Goal: Task Accomplishment & Management: Use online tool/utility

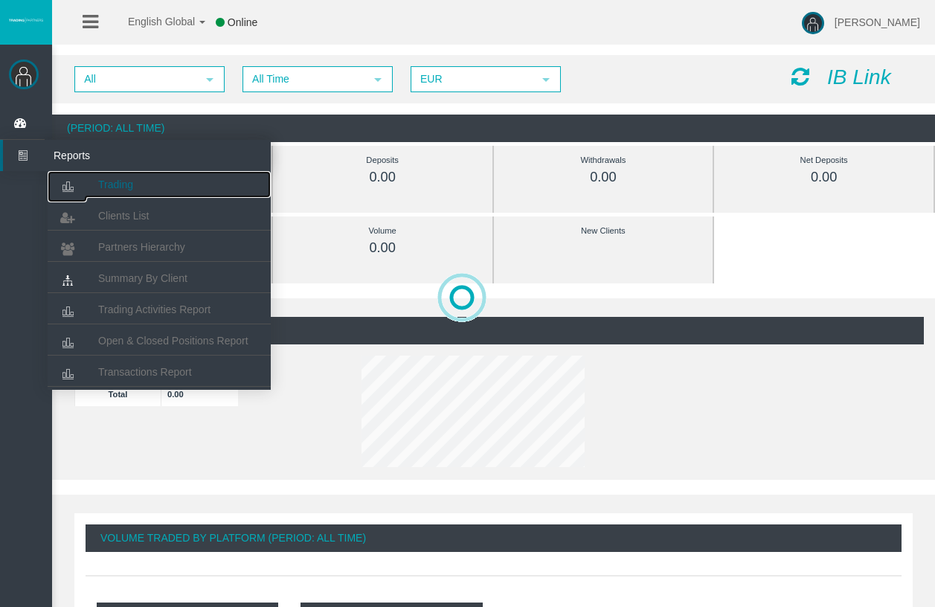
click at [106, 180] on span "Trading" at bounding box center [115, 185] width 35 height 12
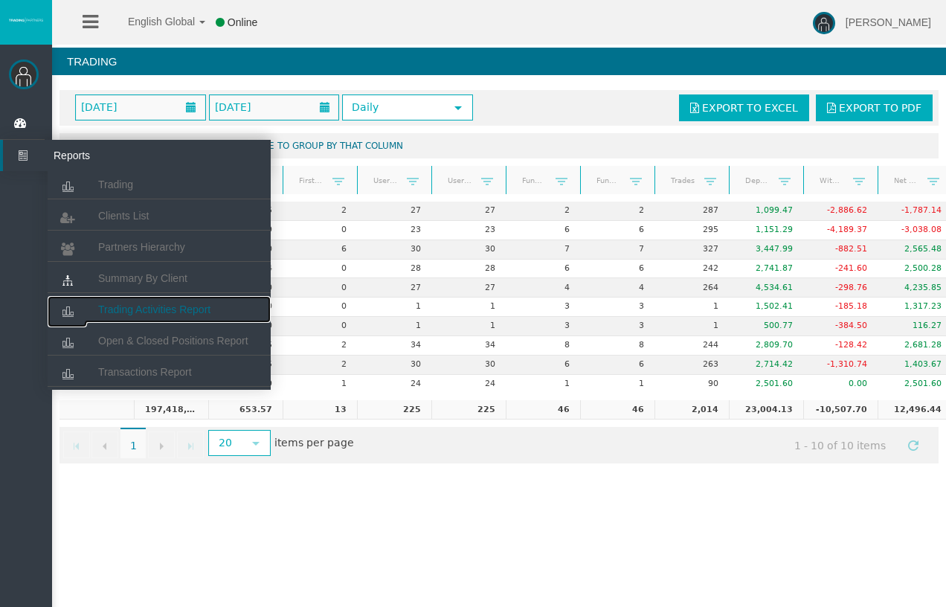
click at [147, 313] on span "Trading Activities Report" at bounding box center [154, 309] width 112 height 12
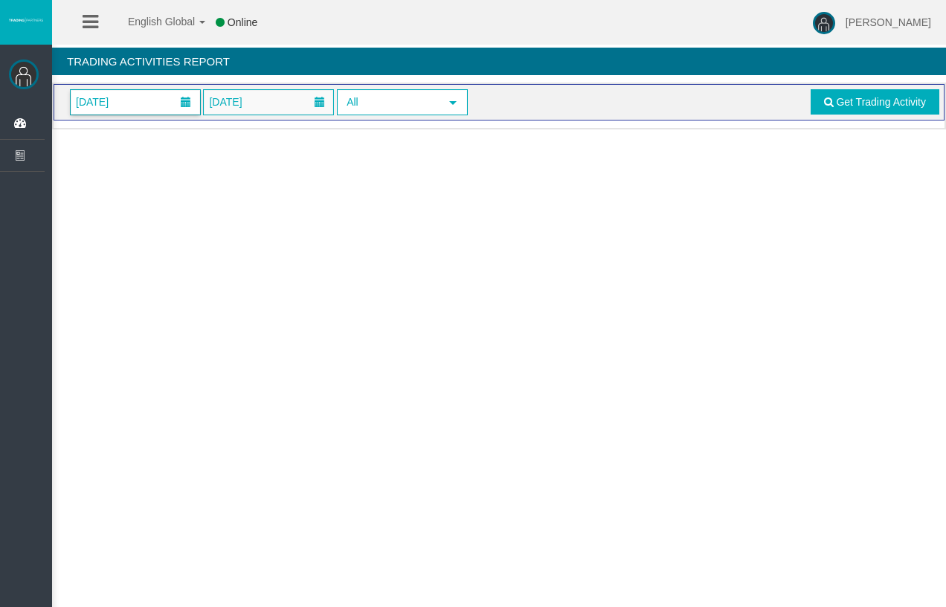
click at [147, 112] on span "[DATE]" at bounding box center [135, 102] width 129 height 25
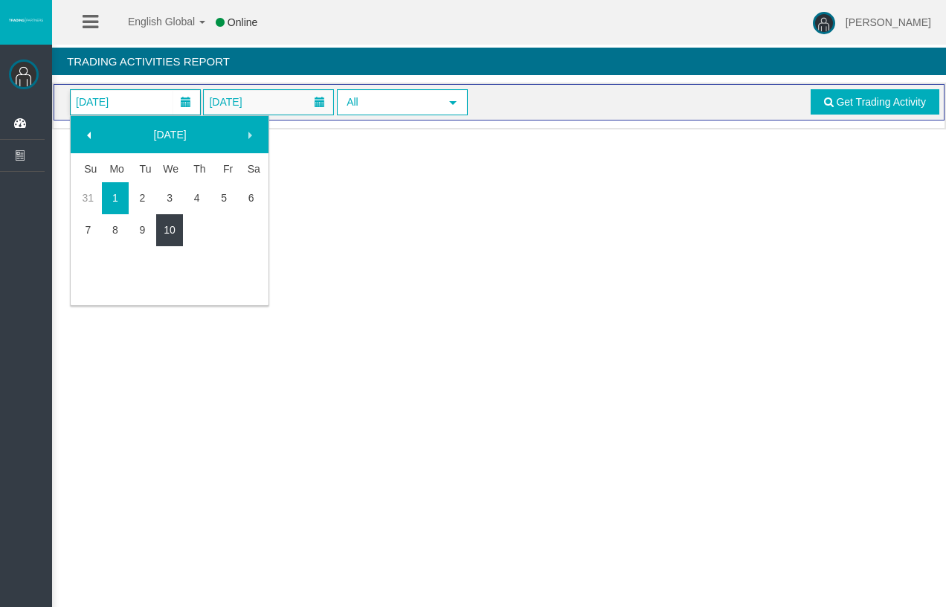
click at [165, 225] on link "10" at bounding box center [170, 229] width 28 height 27
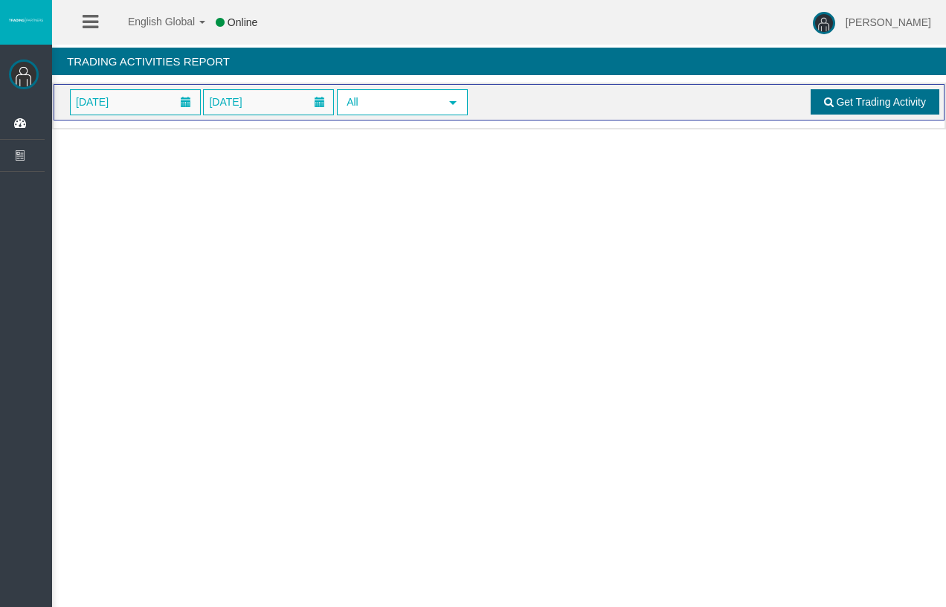
click at [849, 89] on link "Get Trading Activity" at bounding box center [875, 101] width 129 height 25
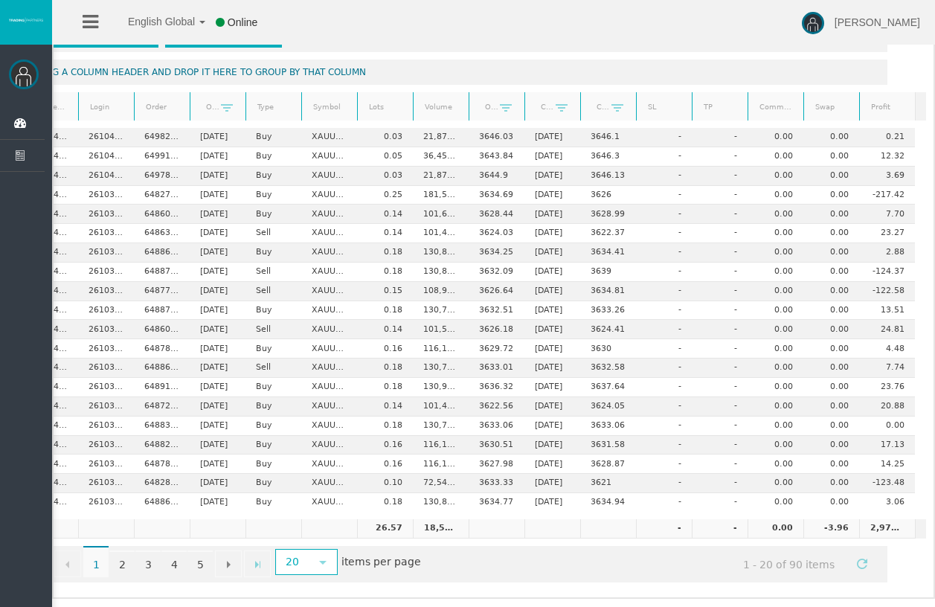
scroll to position [0, 50]
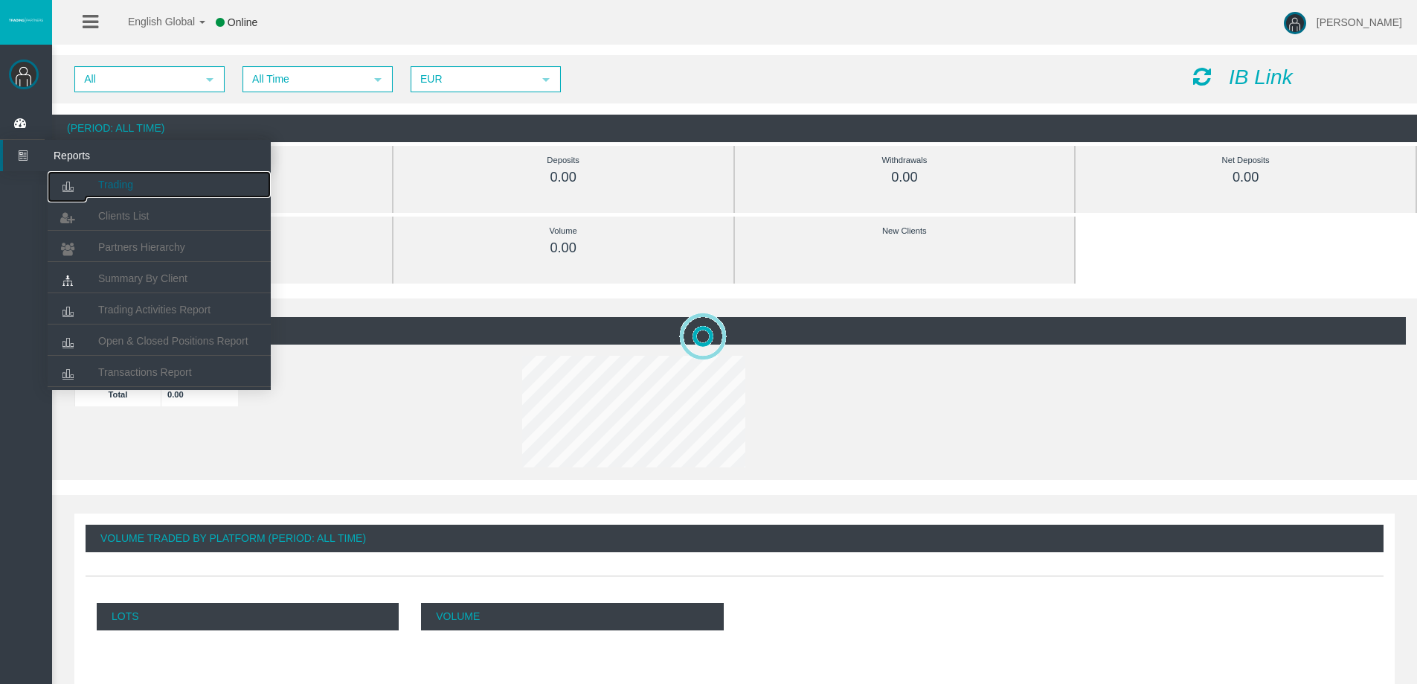
click at [118, 192] on link "Trading" at bounding box center [159, 184] width 223 height 27
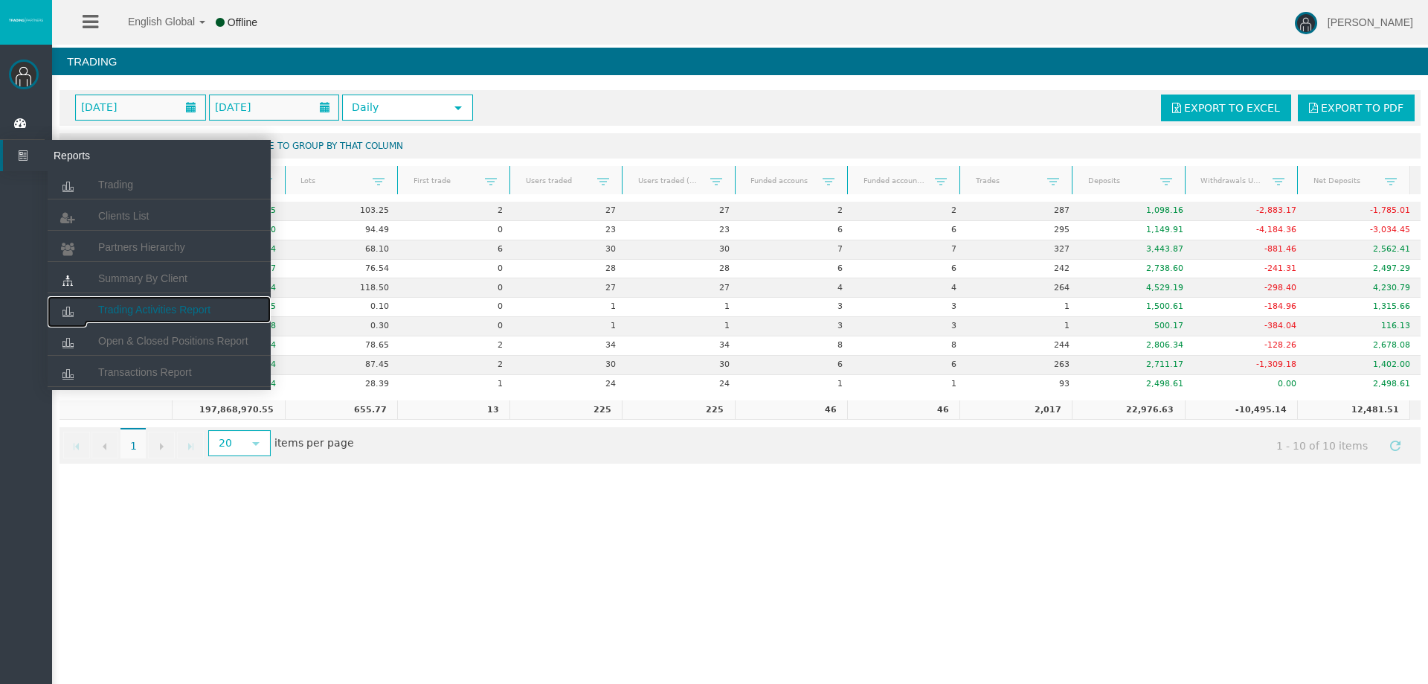
click at [153, 312] on span "Trading Activities Report" at bounding box center [154, 309] width 112 height 12
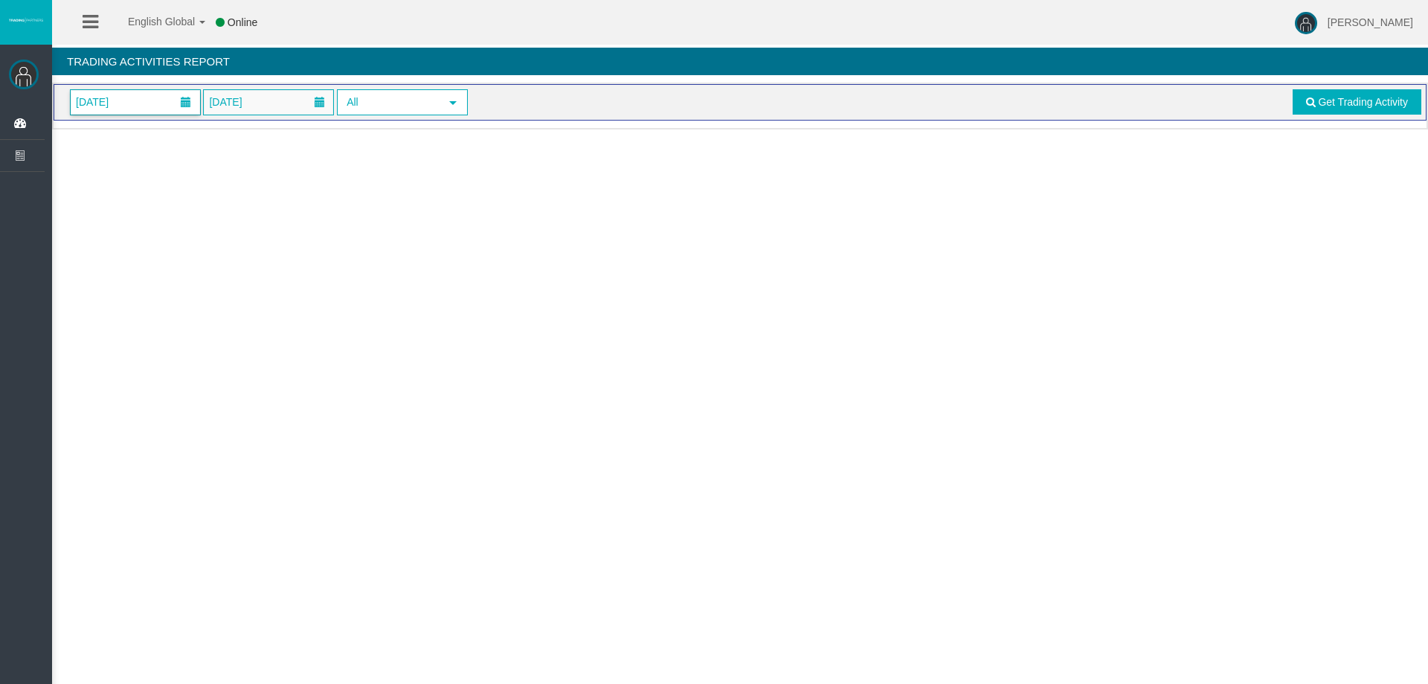
click at [144, 109] on span "01/09/2025" at bounding box center [135, 102] width 129 height 25
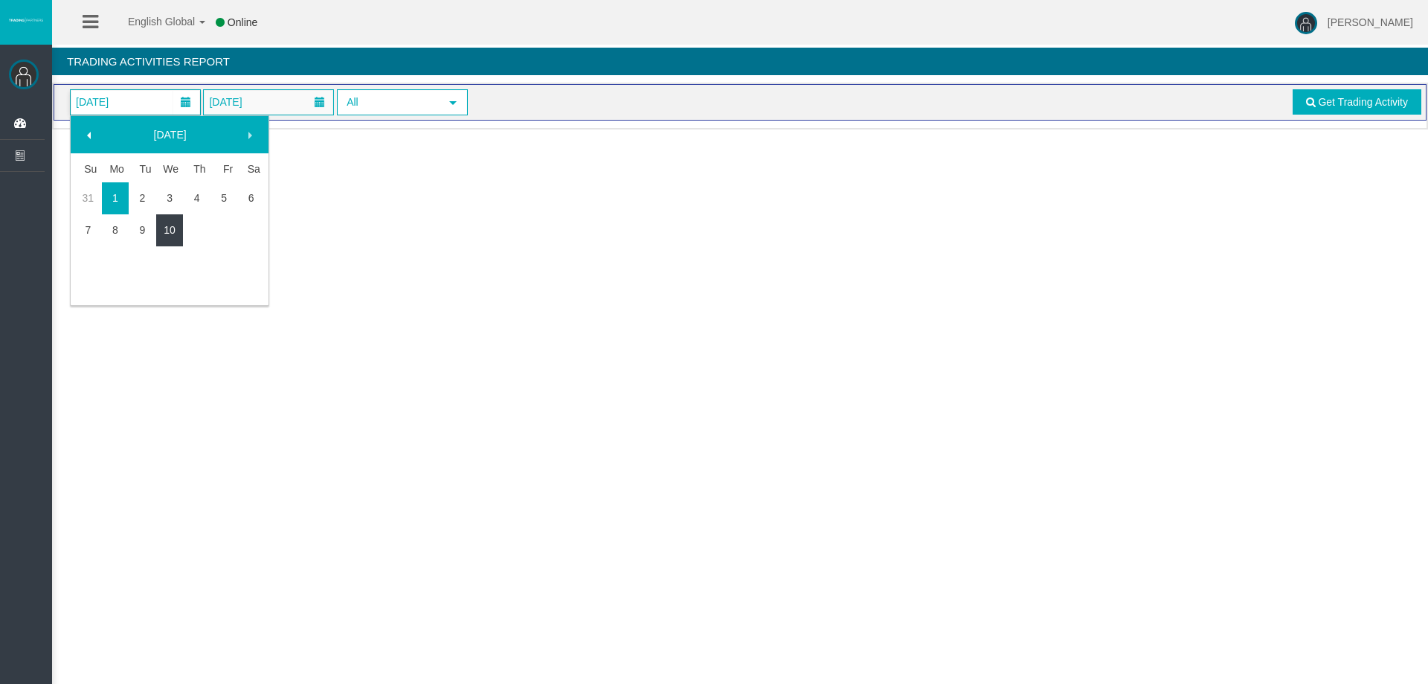
click at [174, 235] on link "10" at bounding box center [170, 229] width 28 height 27
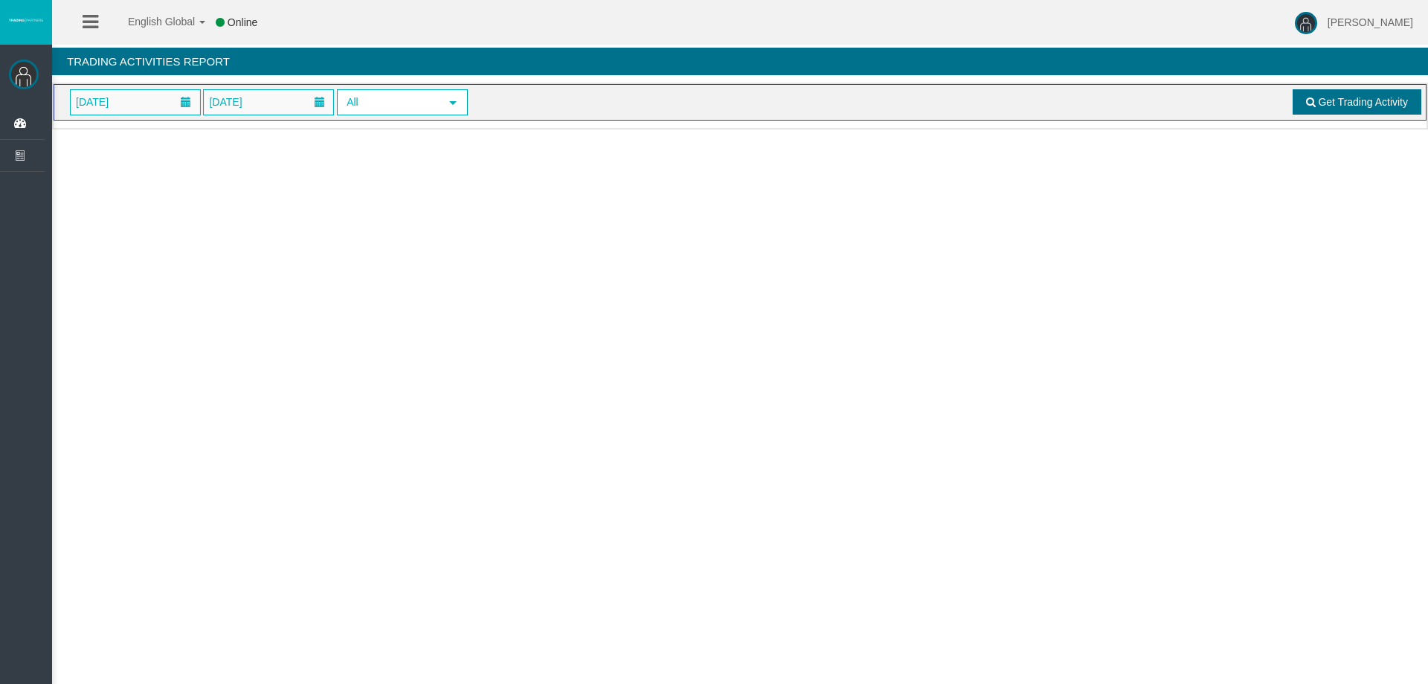
click at [1305, 100] on link "Get Trading Activity" at bounding box center [1357, 101] width 129 height 25
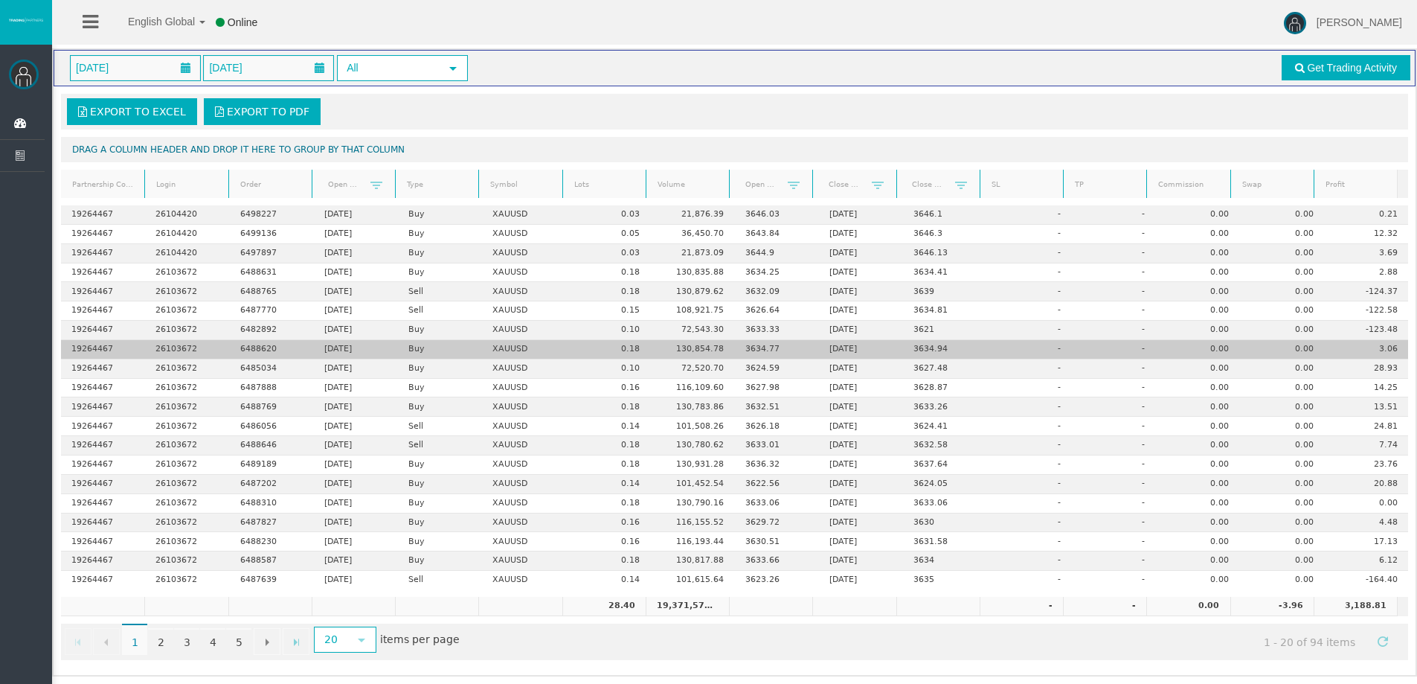
scroll to position [35, 0]
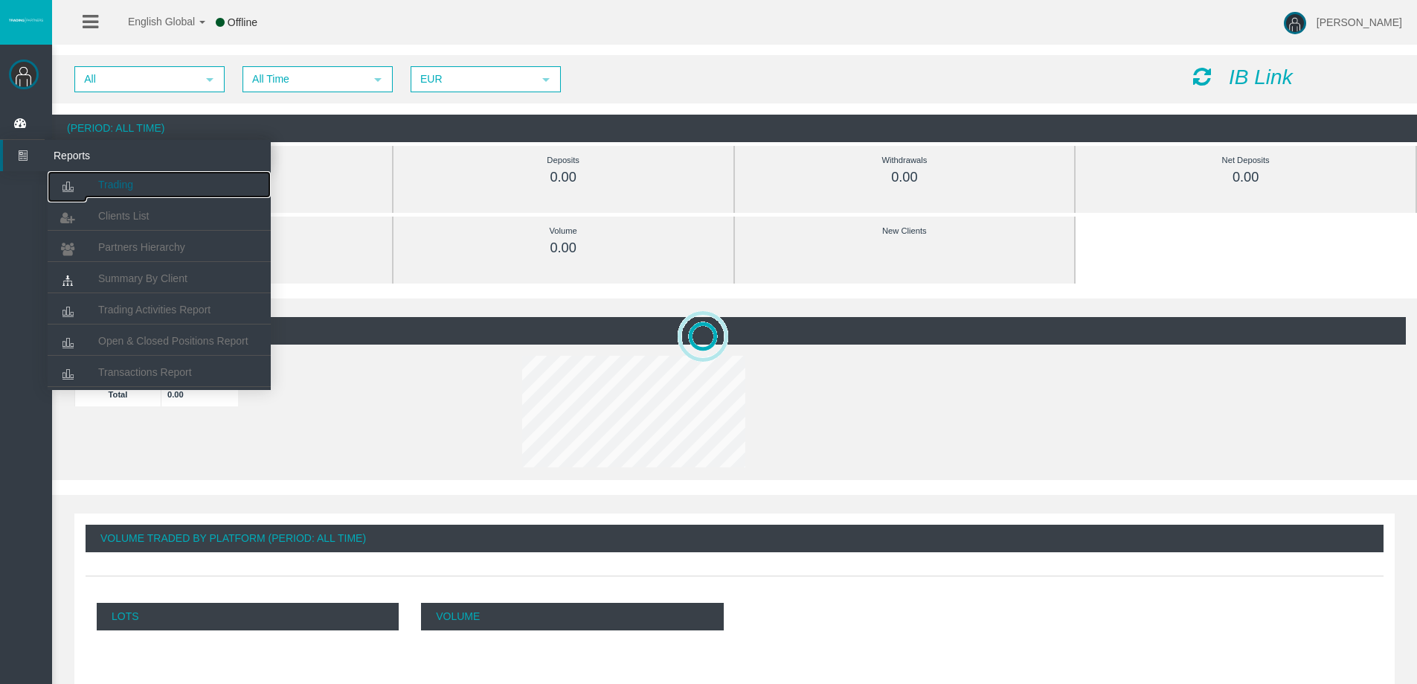
click at [110, 178] on link "Trading" at bounding box center [159, 184] width 223 height 27
